Goal: Navigation & Orientation: Find specific page/section

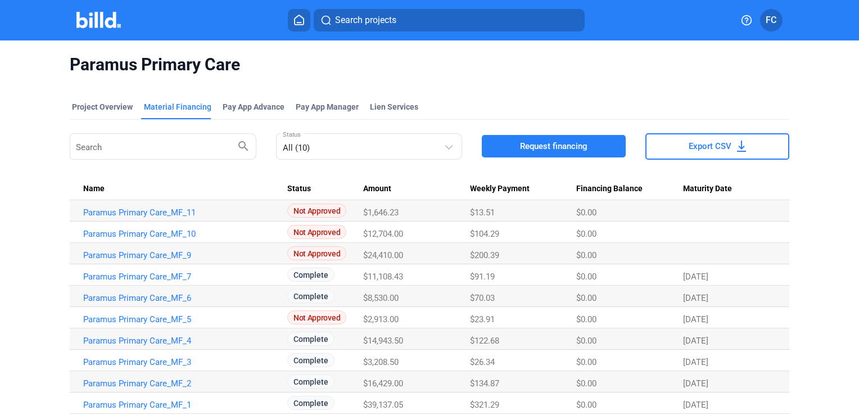
click at [295, 19] on icon at bounding box center [299, 20] width 9 height 10
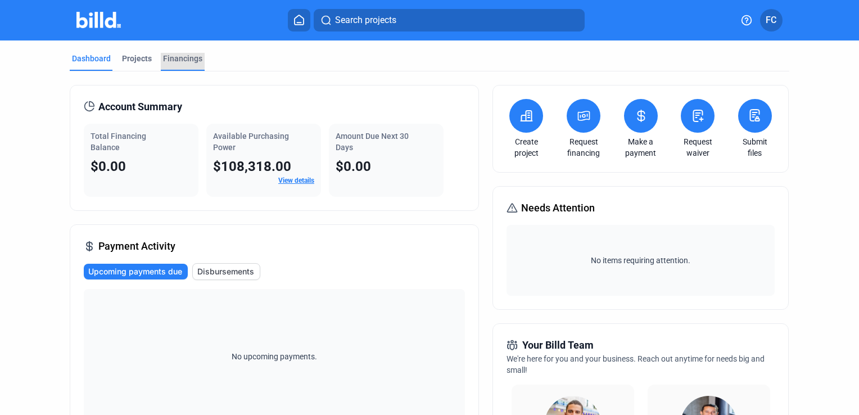
click at [178, 60] on div "Financings" at bounding box center [182, 58] width 39 height 11
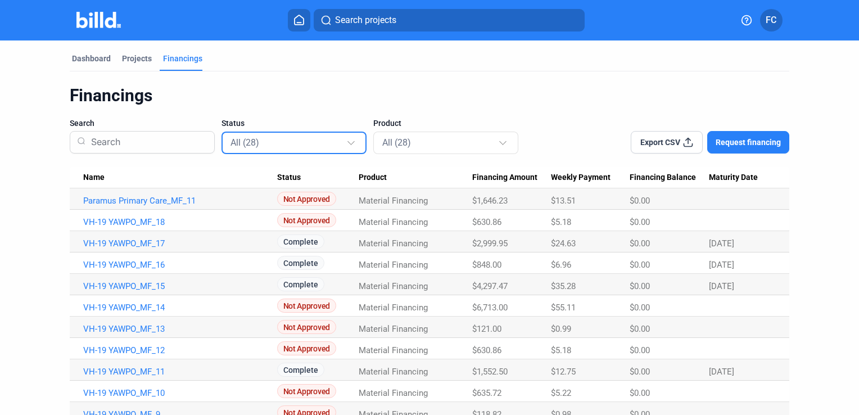
click at [350, 146] on div at bounding box center [352, 138] width 12 height 18
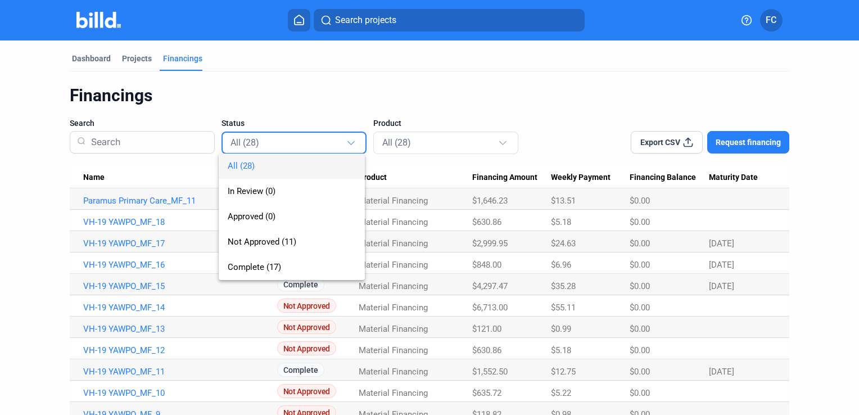
click at [350, 146] on div at bounding box center [429, 207] width 859 height 415
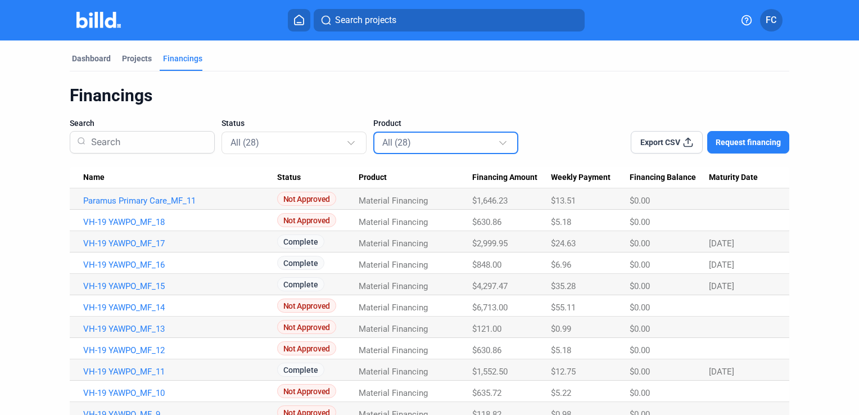
click at [499, 141] on div at bounding box center [502, 141] width 7 height 7
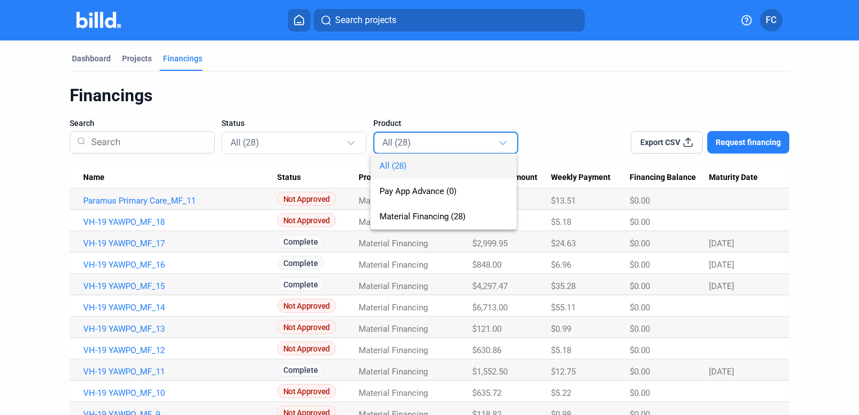
click at [499, 141] on div at bounding box center [429, 207] width 859 height 415
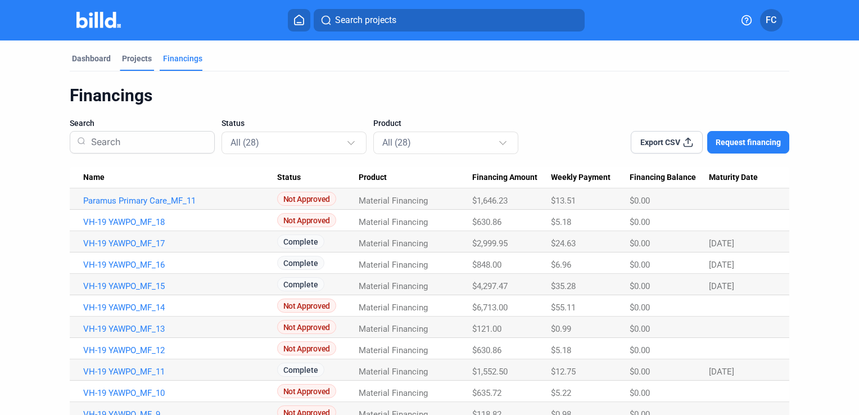
click at [132, 56] on div "Projects" at bounding box center [137, 58] width 30 height 11
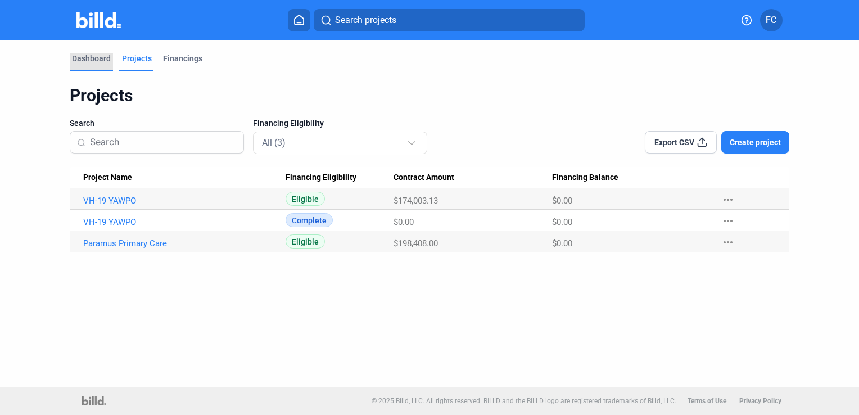
click at [94, 54] on div "Dashboard" at bounding box center [91, 58] width 39 height 11
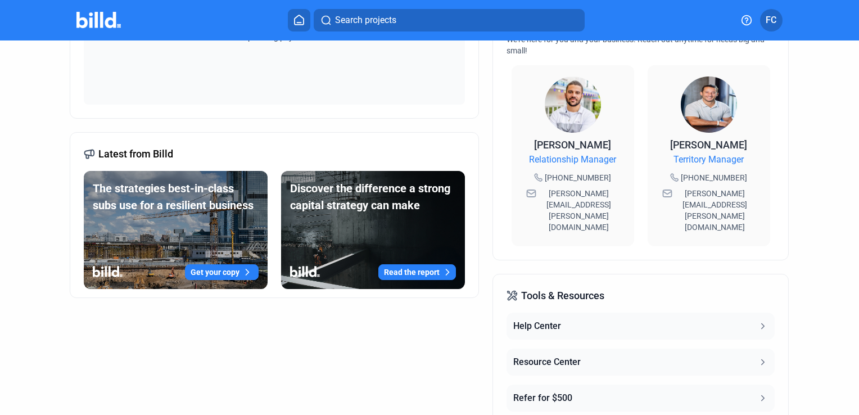
scroll to position [407, 0]
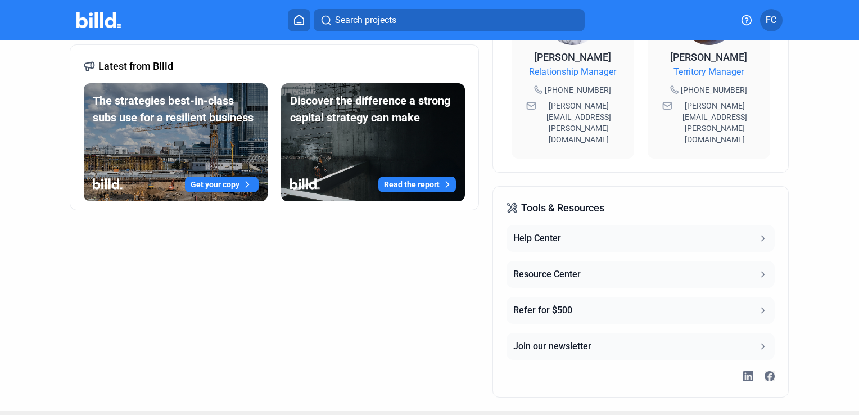
click at [766, 261] on button "Resource Center" at bounding box center [641, 274] width 268 height 27
click at [765, 233] on icon at bounding box center [763, 238] width 10 height 10
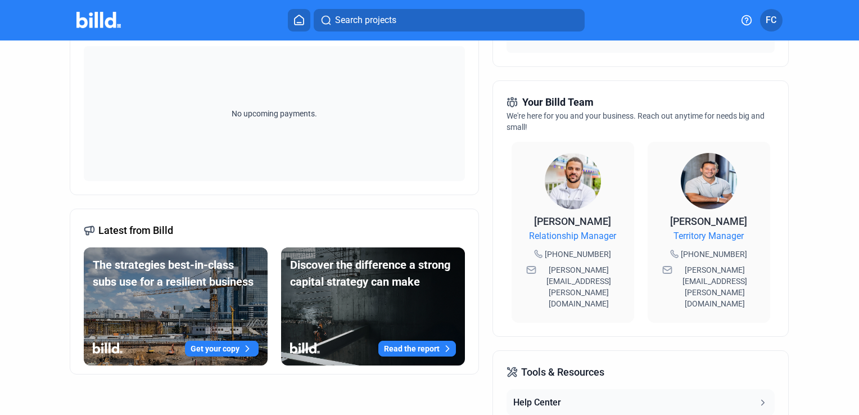
scroll to position [246, 0]
